Goal: Connect with others: Connect with others

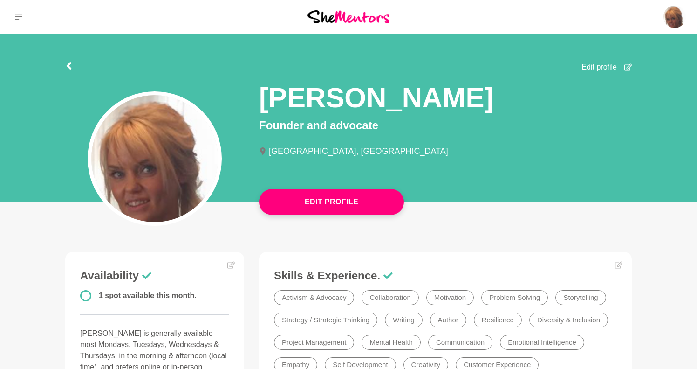
click at [11, 14] on button at bounding box center [18, 17] width 37 height 34
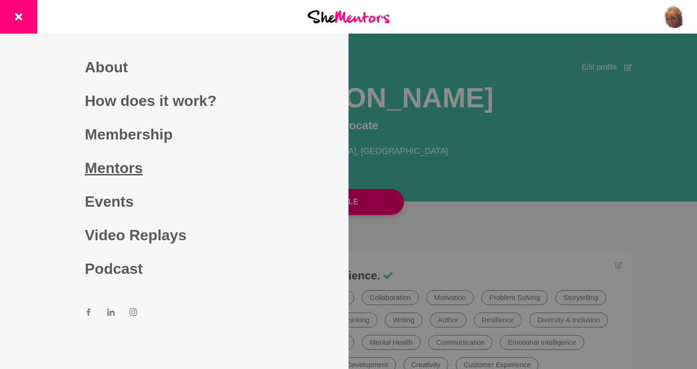
click at [86, 159] on link "Mentors" at bounding box center [174, 168] width 179 height 34
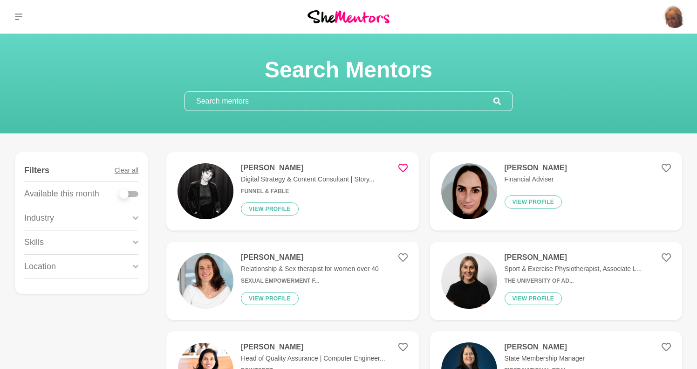
click at [334, 96] on input "text" at bounding box center [339, 101] width 309 height 19
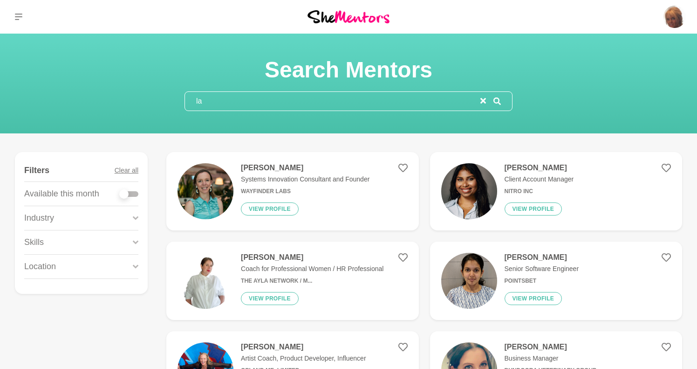
type input "l"
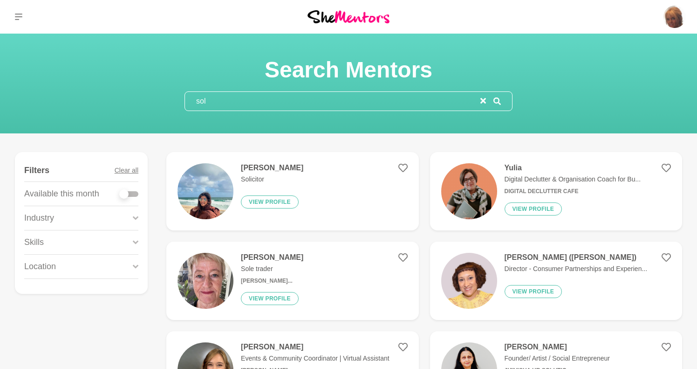
type input "sol"
click at [110, 227] on div "Industry" at bounding box center [81, 218] width 114 height 24
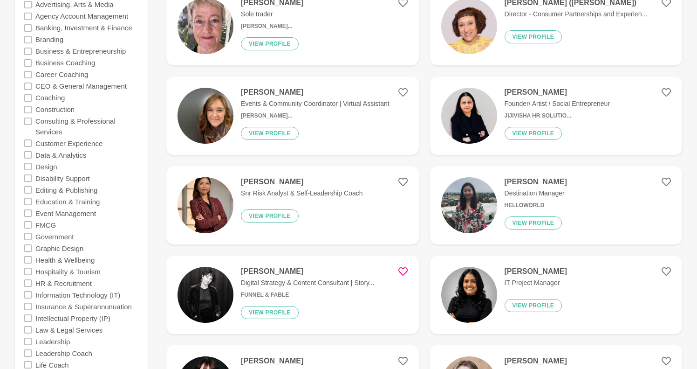
scroll to position [256, 0]
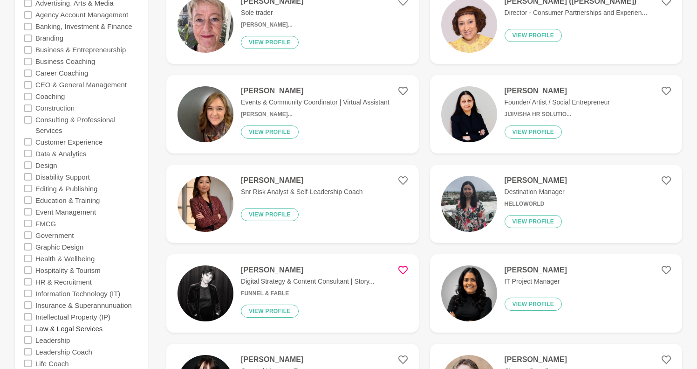
click at [79, 322] on label "Law & Legal Services" at bounding box center [68, 328] width 67 height 12
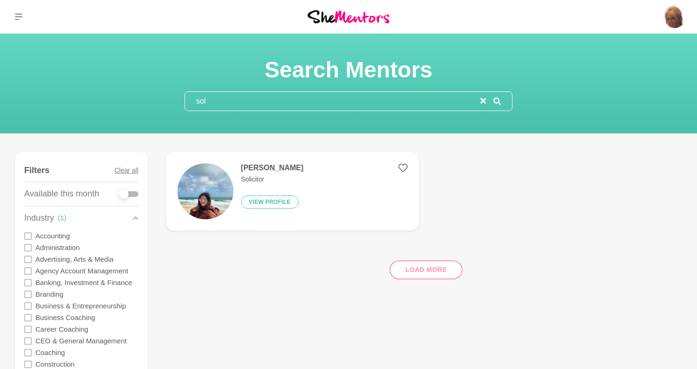
click at [300, 183] on figure "[PERSON_NAME] Solicitor View profile" at bounding box center [292, 191] width 252 height 78
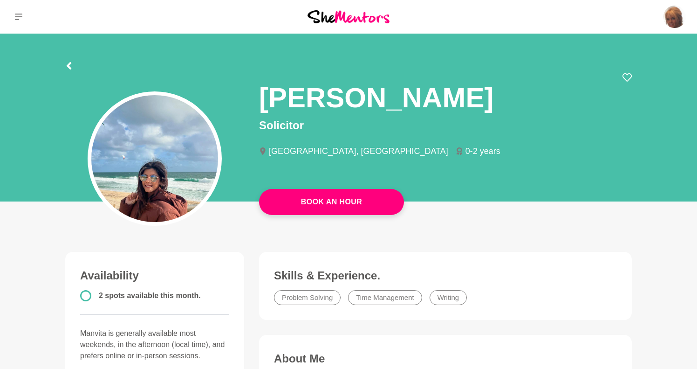
click at [368, 19] on img at bounding box center [349, 16] width 82 height 13
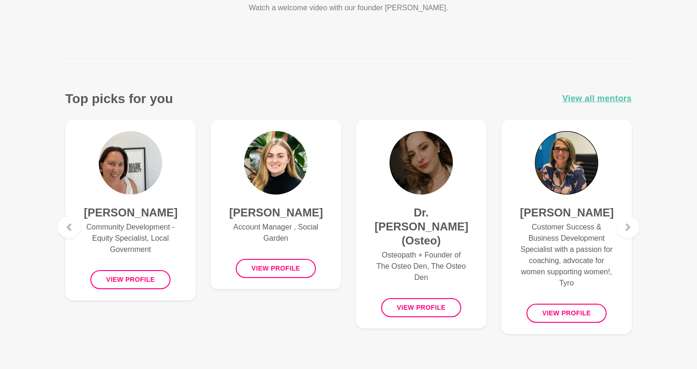
scroll to position [307, 0]
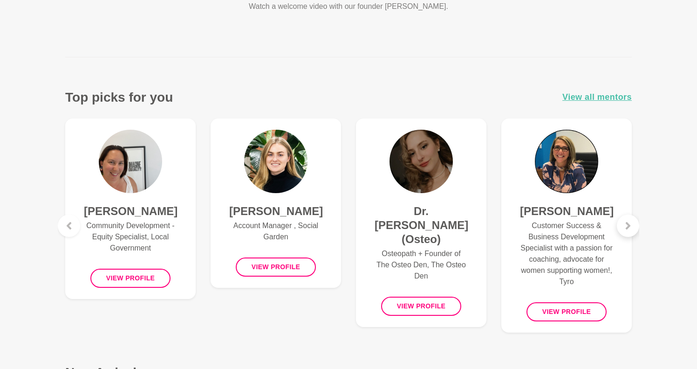
click at [631, 224] on icon at bounding box center [628, 225] width 7 height 7
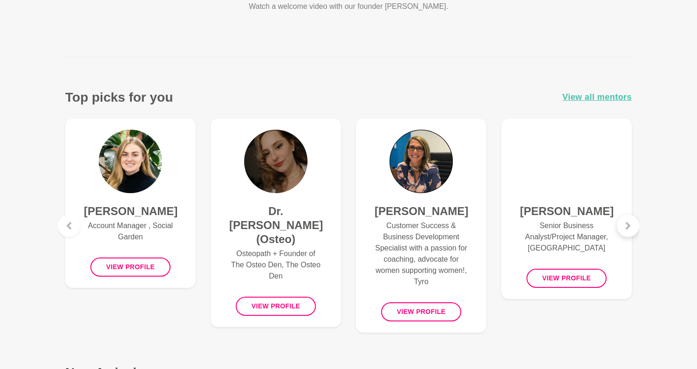
click at [631, 224] on icon at bounding box center [628, 225] width 7 height 7
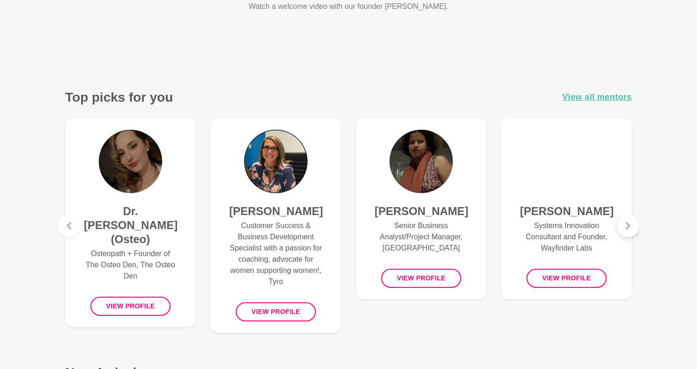
click at [631, 224] on icon at bounding box center [628, 225] width 7 height 7
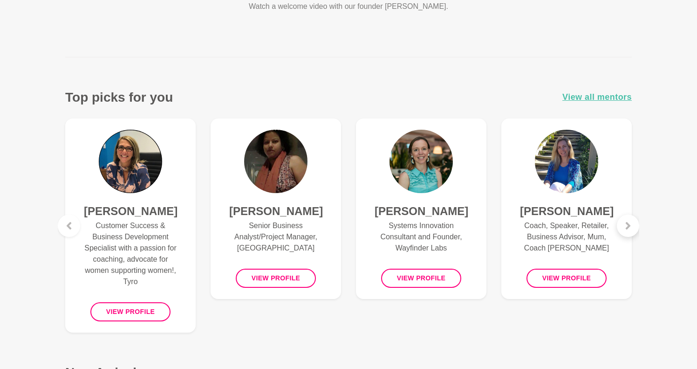
click at [631, 224] on icon at bounding box center [628, 225] width 7 height 7
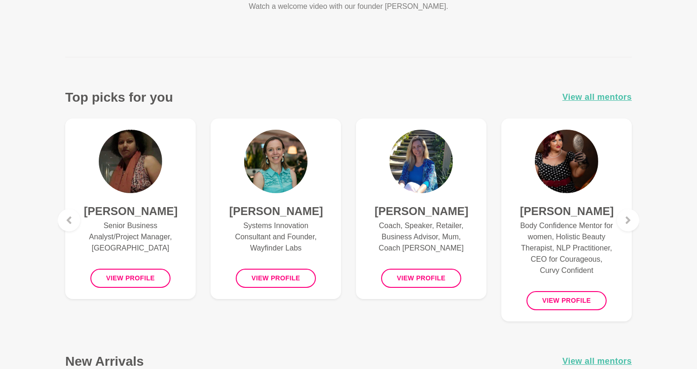
click at [287, 217] on h4 "[PERSON_NAME]" at bounding box center [275, 211] width 93 height 14
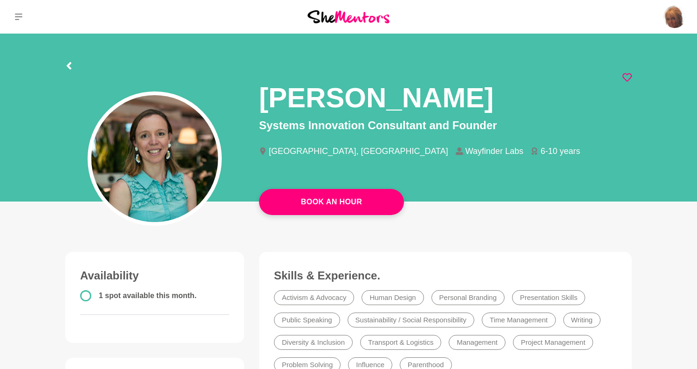
click at [631, 78] on icon at bounding box center [627, 77] width 9 height 8
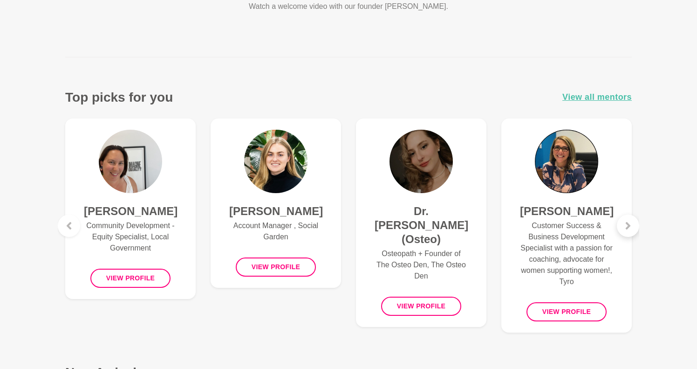
click at [629, 227] on icon at bounding box center [628, 225] width 5 height 7
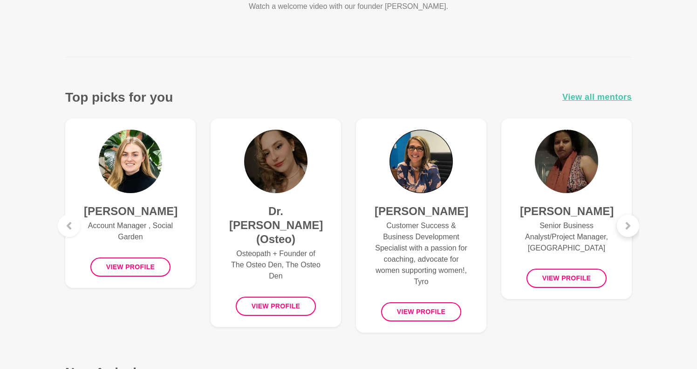
click at [629, 227] on icon at bounding box center [628, 225] width 5 height 7
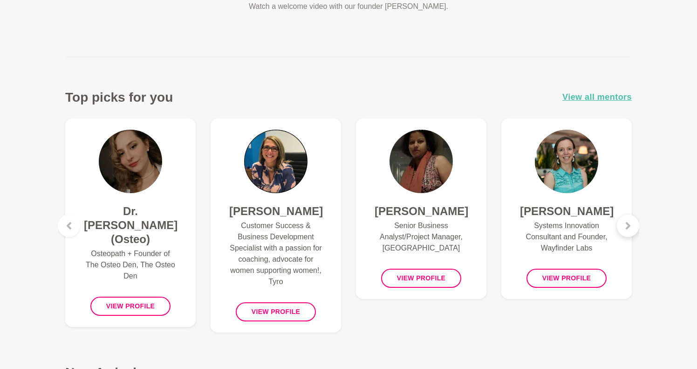
click at [629, 227] on icon at bounding box center [628, 225] width 5 height 7
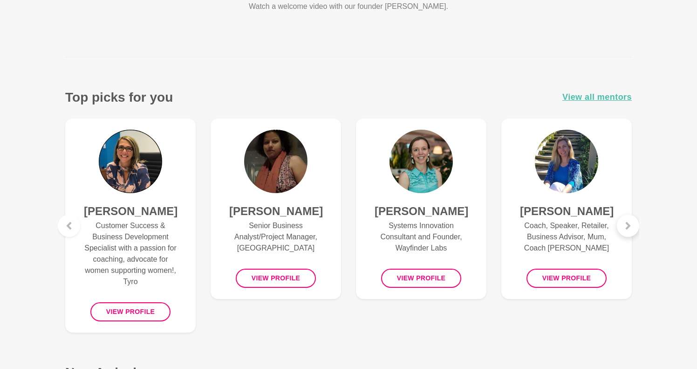
click at [629, 227] on icon at bounding box center [628, 225] width 5 height 7
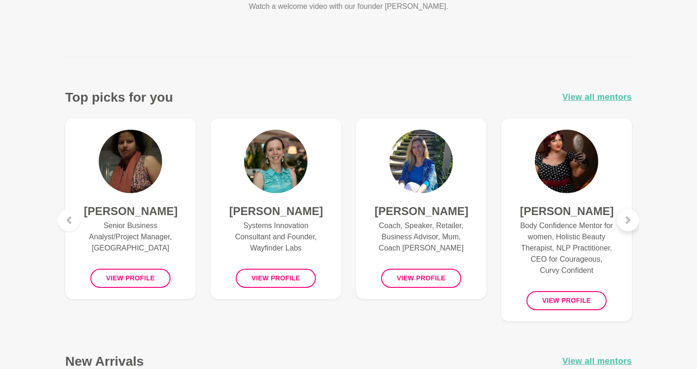
click at [628, 217] on icon at bounding box center [628, 219] width 7 height 7
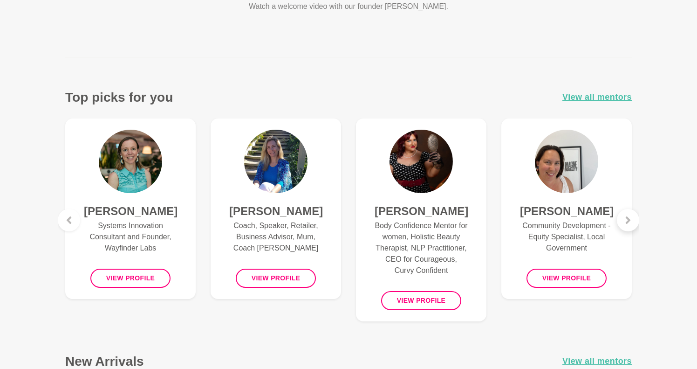
click at [628, 217] on icon at bounding box center [628, 219] width 7 height 7
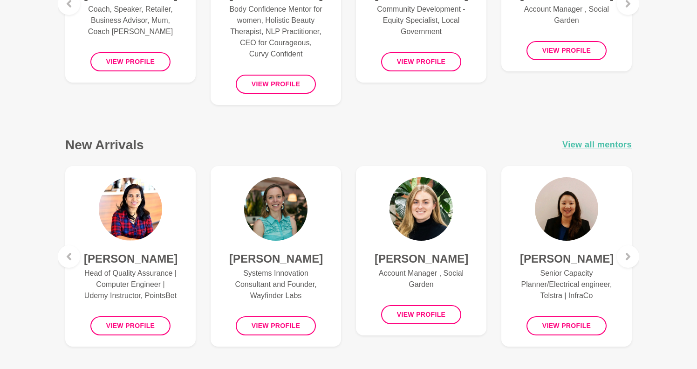
scroll to position [528, 0]
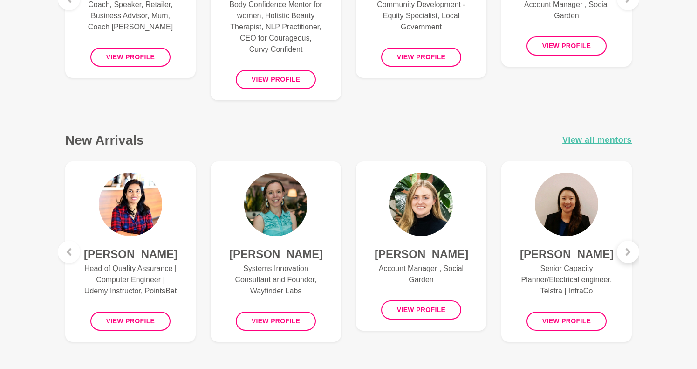
click at [632, 250] on icon at bounding box center [628, 251] width 7 height 7
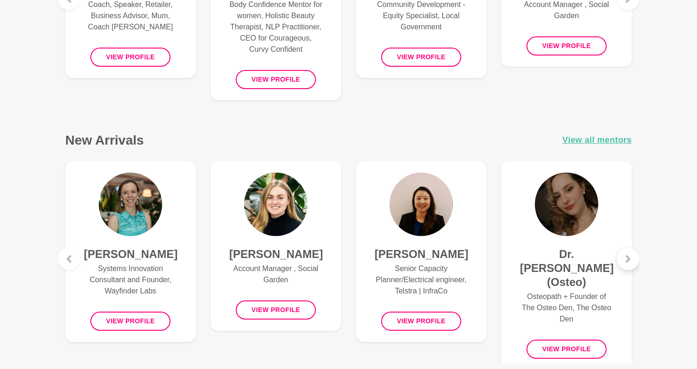
click at [632, 250] on div at bounding box center [628, 259] width 22 height 22
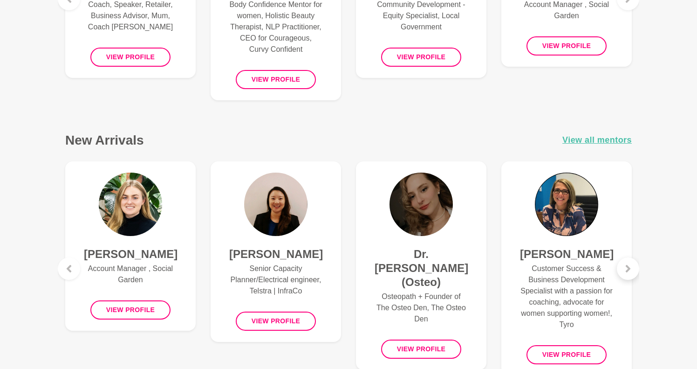
click at [631, 269] on icon at bounding box center [628, 268] width 7 height 7
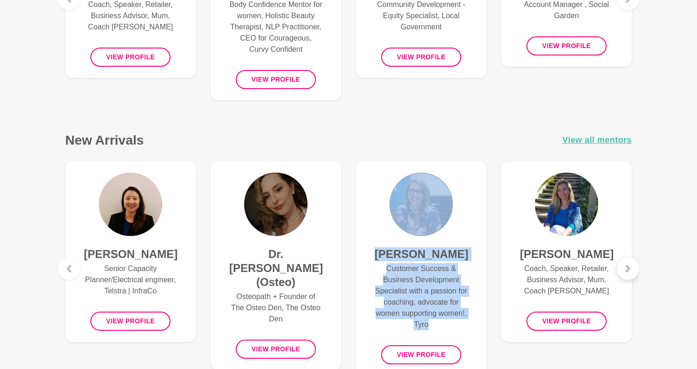
click at [631, 268] on icon at bounding box center [628, 268] width 7 height 7
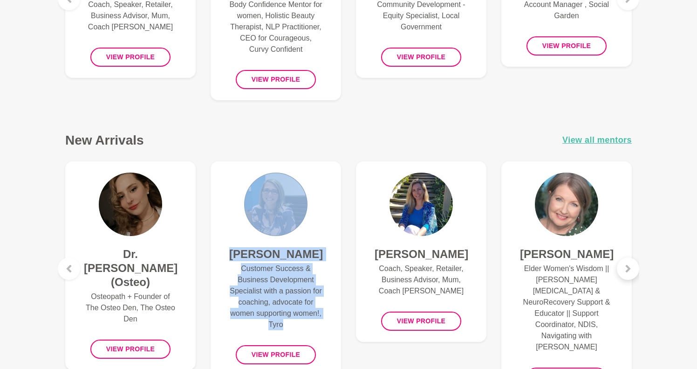
click at [631, 268] on icon at bounding box center [628, 268] width 7 height 7
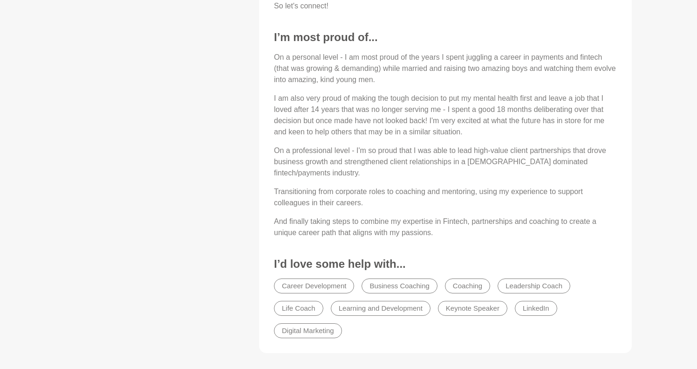
scroll to position [634, 0]
